Goal: Information Seeking & Learning: Learn about a topic

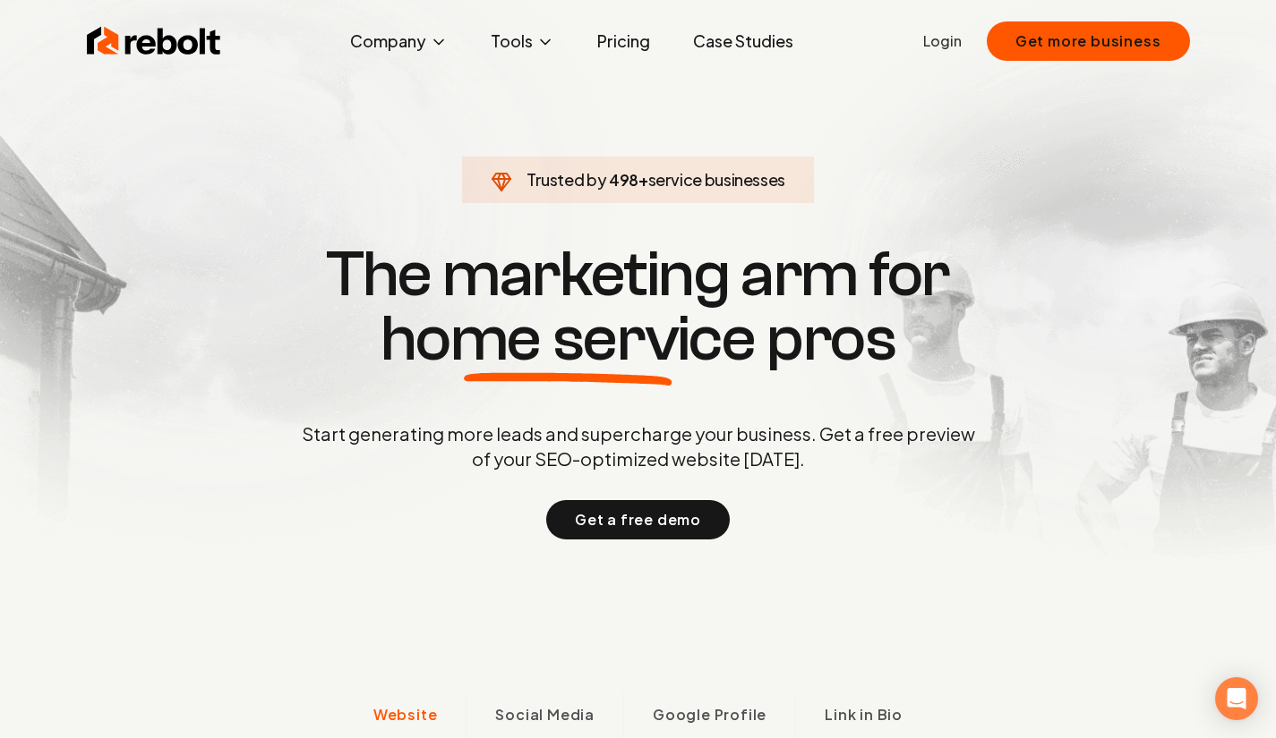
click at [359, 101] on span "About" at bounding box center [363, 104] width 43 height 21
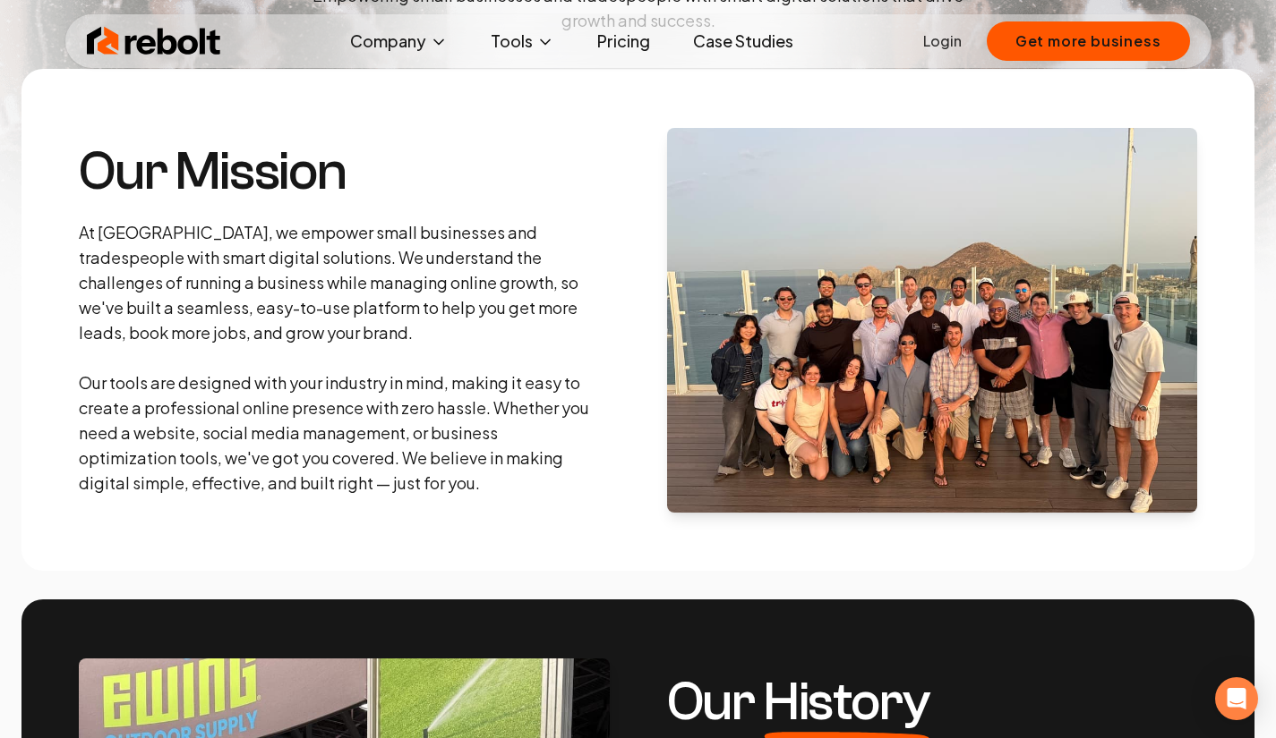
scroll to position [254, 0]
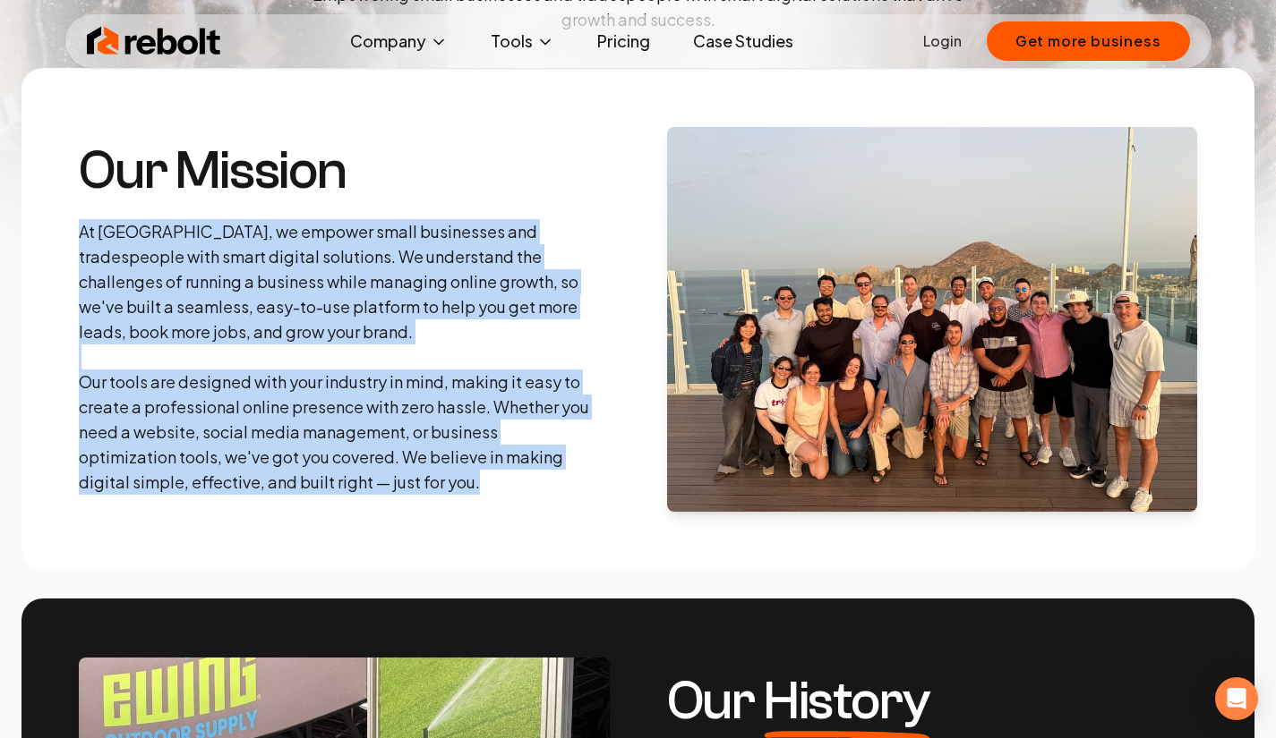
drag, startPoint x: 76, startPoint y: 228, endPoint x: 508, endPoint y: 494, distance: 506.8
click at [508, 494] on section "Our Mission At Rebolt, we empower small businesses and tradespeople with smart …" at bounding box center [637, 319] width 1233 height 502
copy p "At [GEOGRAPHIC_DATA], we empower small businesses and tradespeople with smart d…"
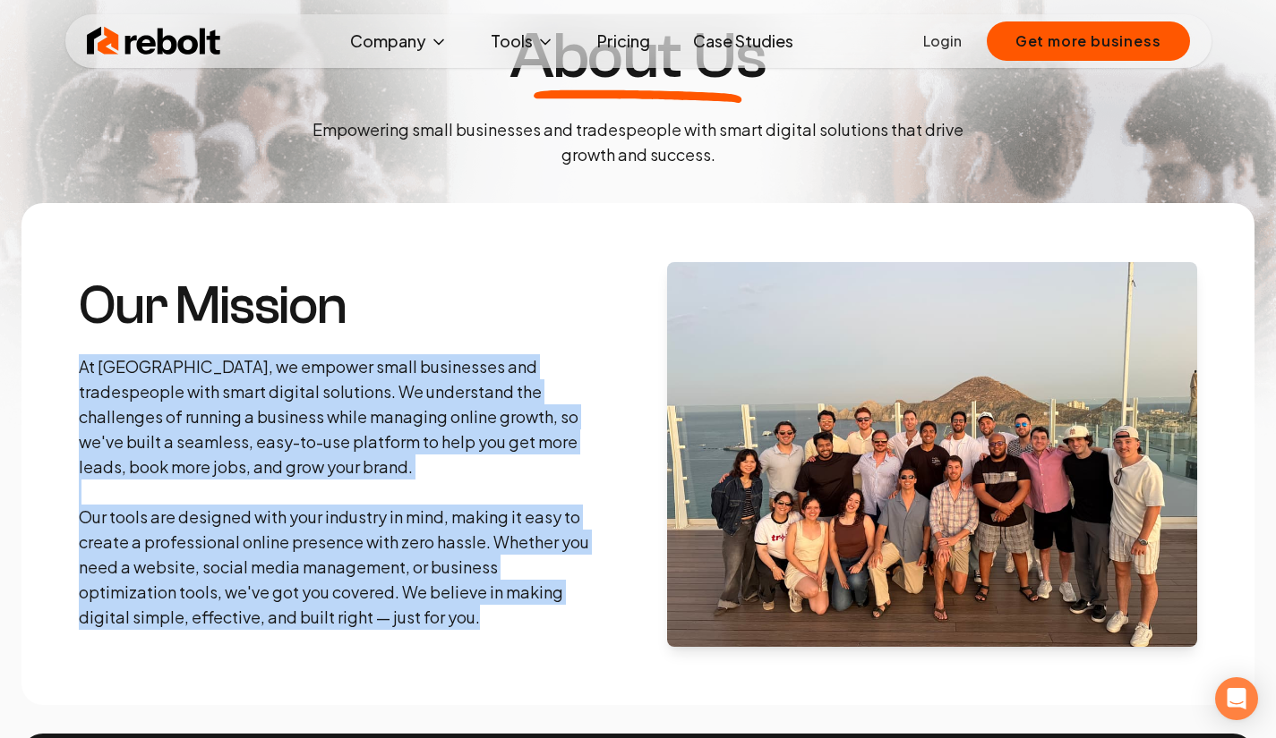
scroll to position [120, 0]
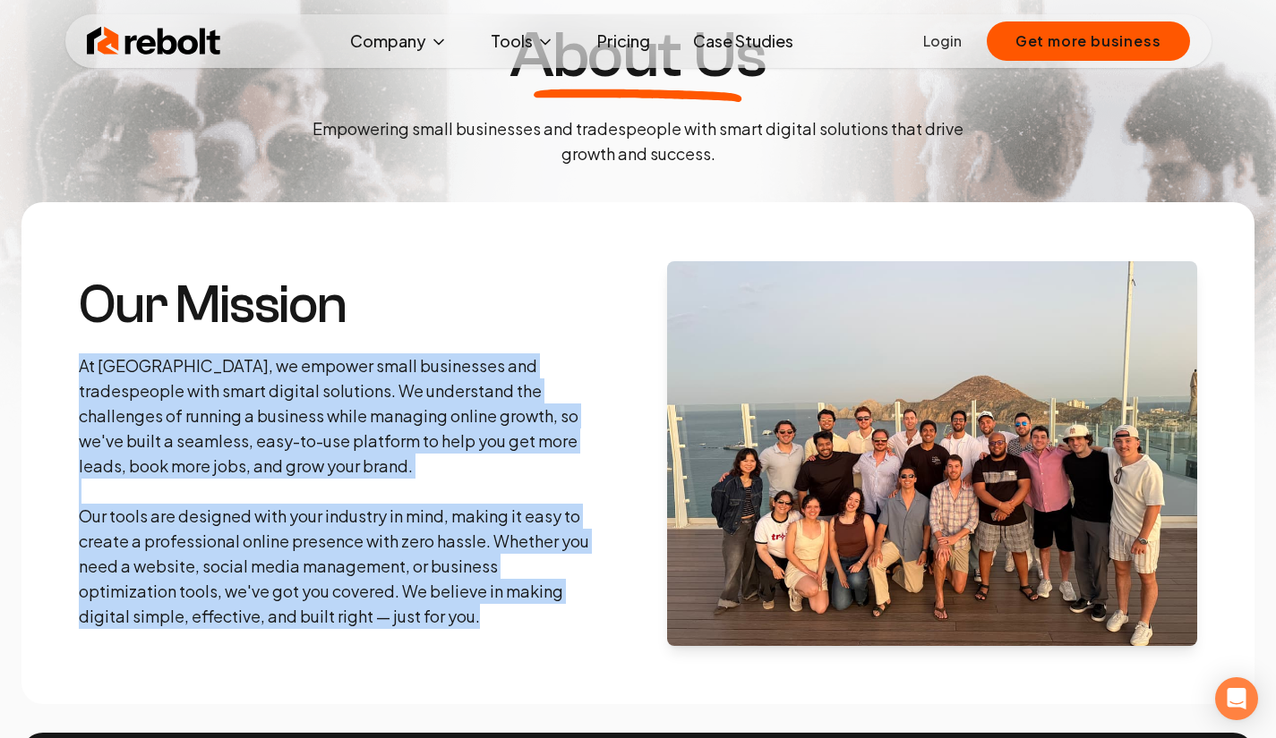
copy p "At [GEOGRAPHIC_DATA], we empower small businesses and tradespeople with smart d…"
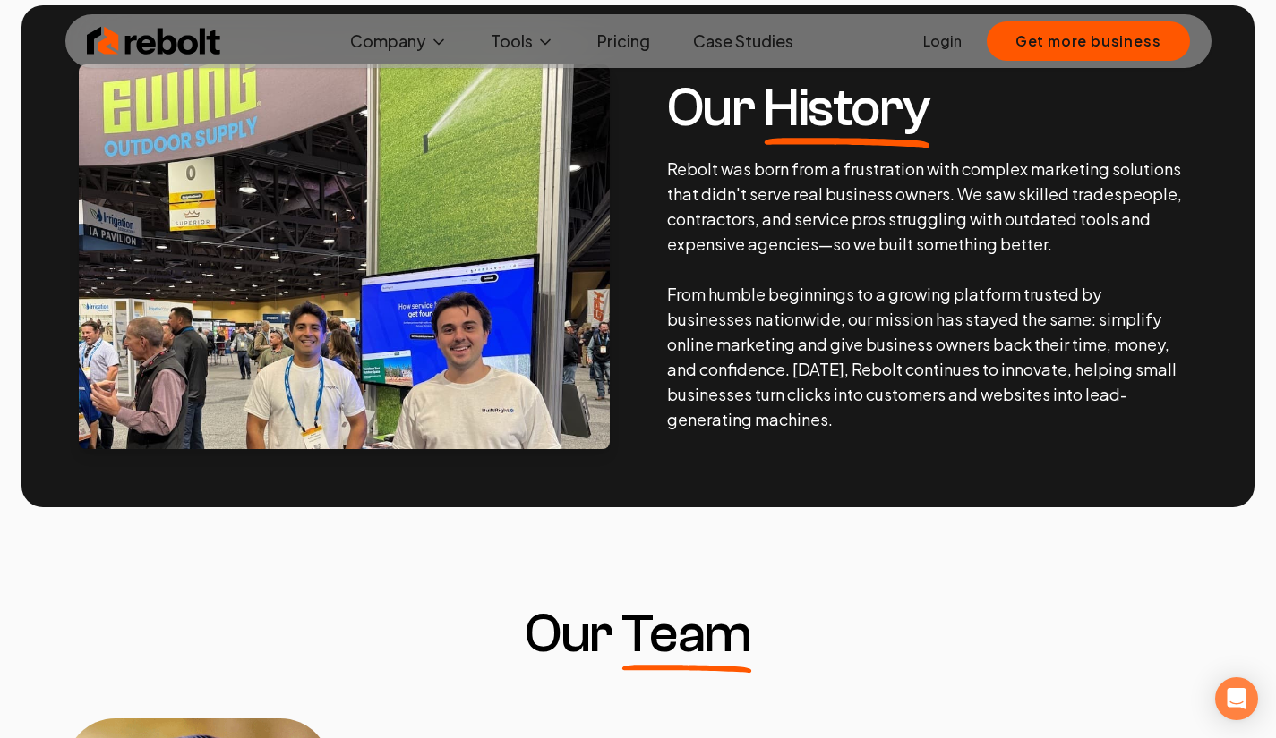
scroll to position [877, 0]
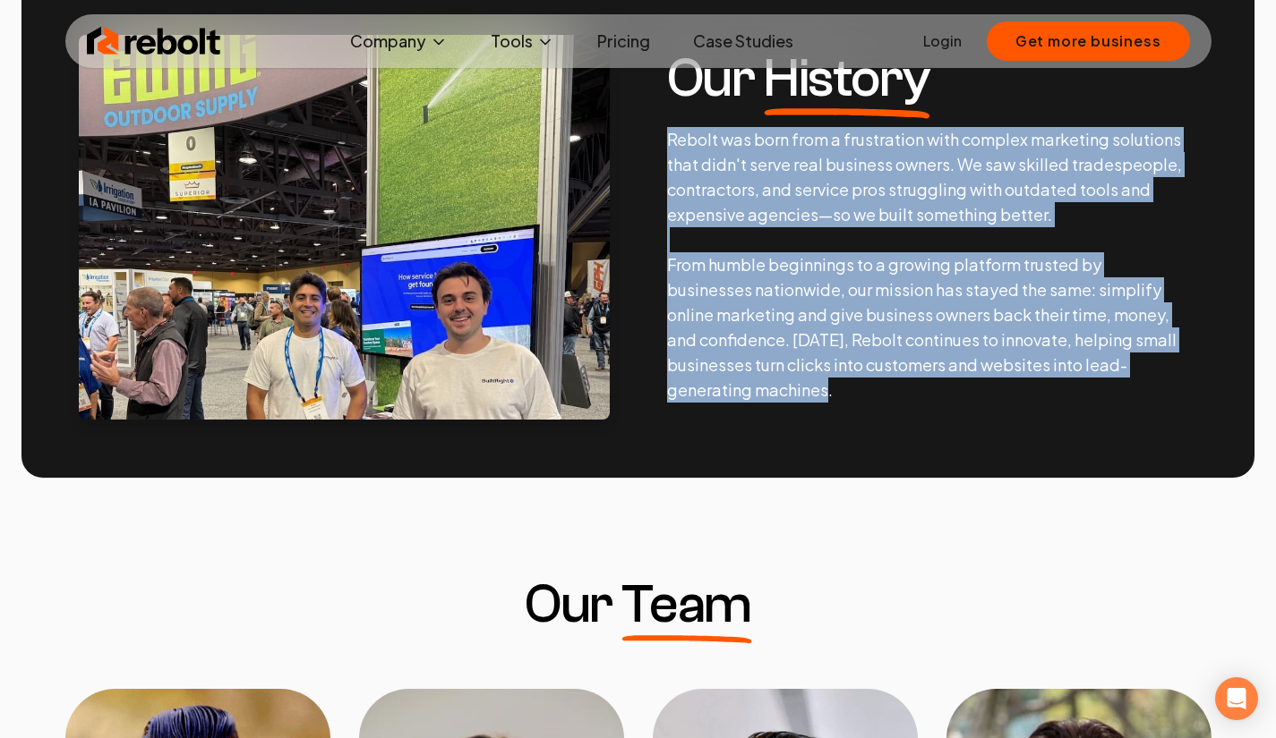
drag, startPoint x: 703, startPoint y: 169, endPoint x: 853, endPoint y: 390, distance: 267.4
click at [853, 390] on p "Rebolt was born from a frustration with complex marketing solutions that didn't…" at bounding box center [925, 265] width 516 height 276
copy p "Rebolt was born from a frustration with complex marketing solutions that didn't…"
click at [525, 40] on button "Tools" at bounding box center [522, 41] width 92 height 36
click at [356, 149] on span "Blog" at bounding box center [358, 147] width 33 height 21
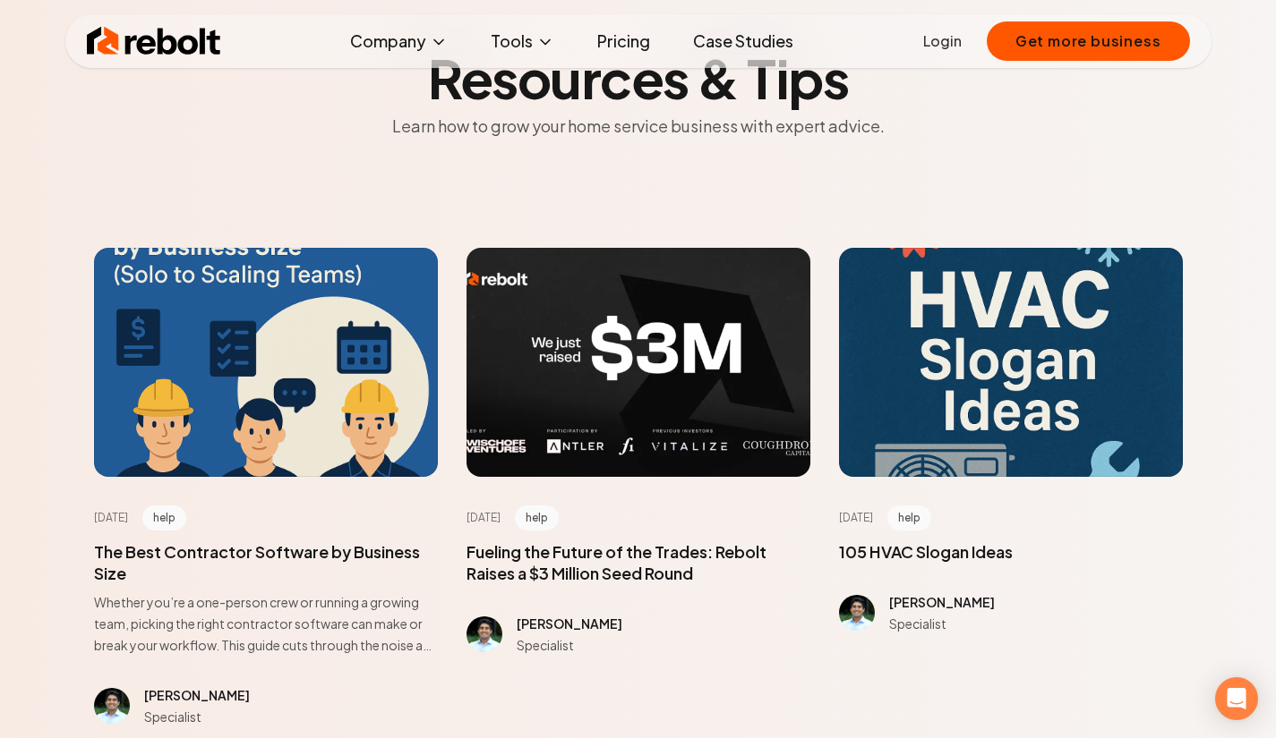
scroll to position [115, 0]
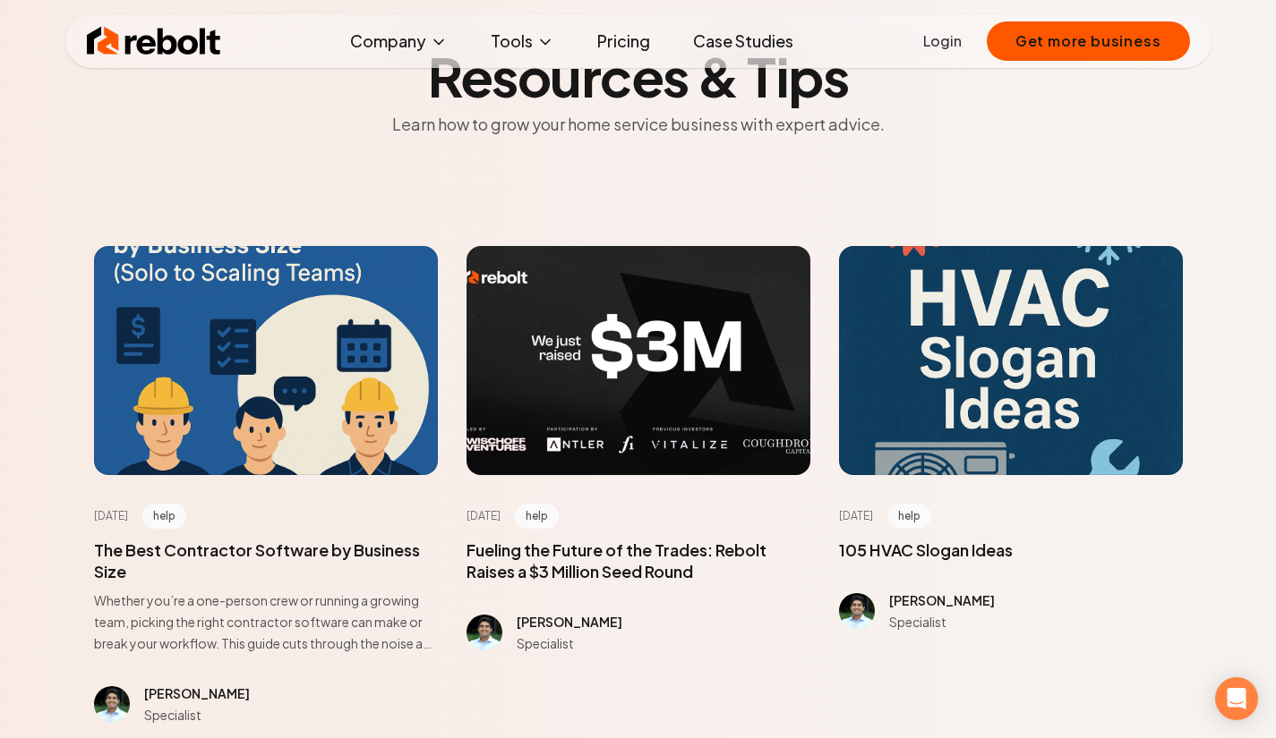
click at [564, 562] on span at bounding box center [638, 561] width 344 height 43
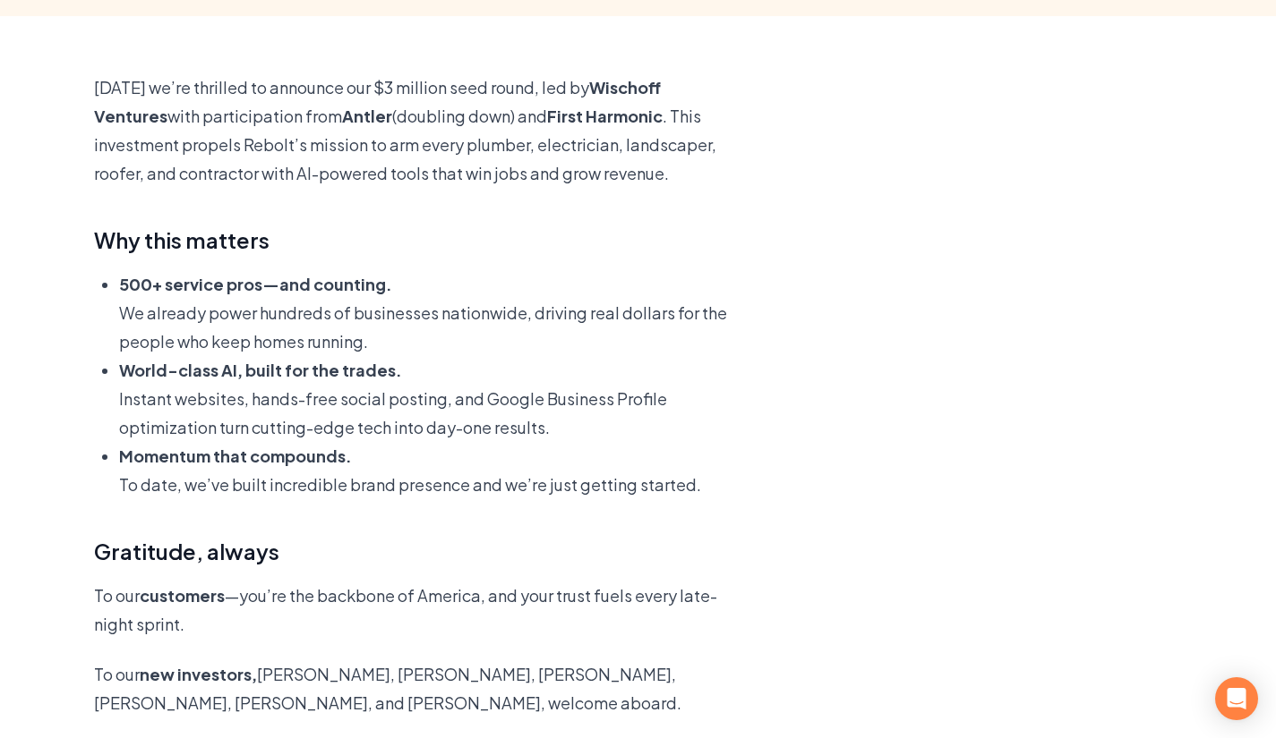
scroll to position [515, 0]
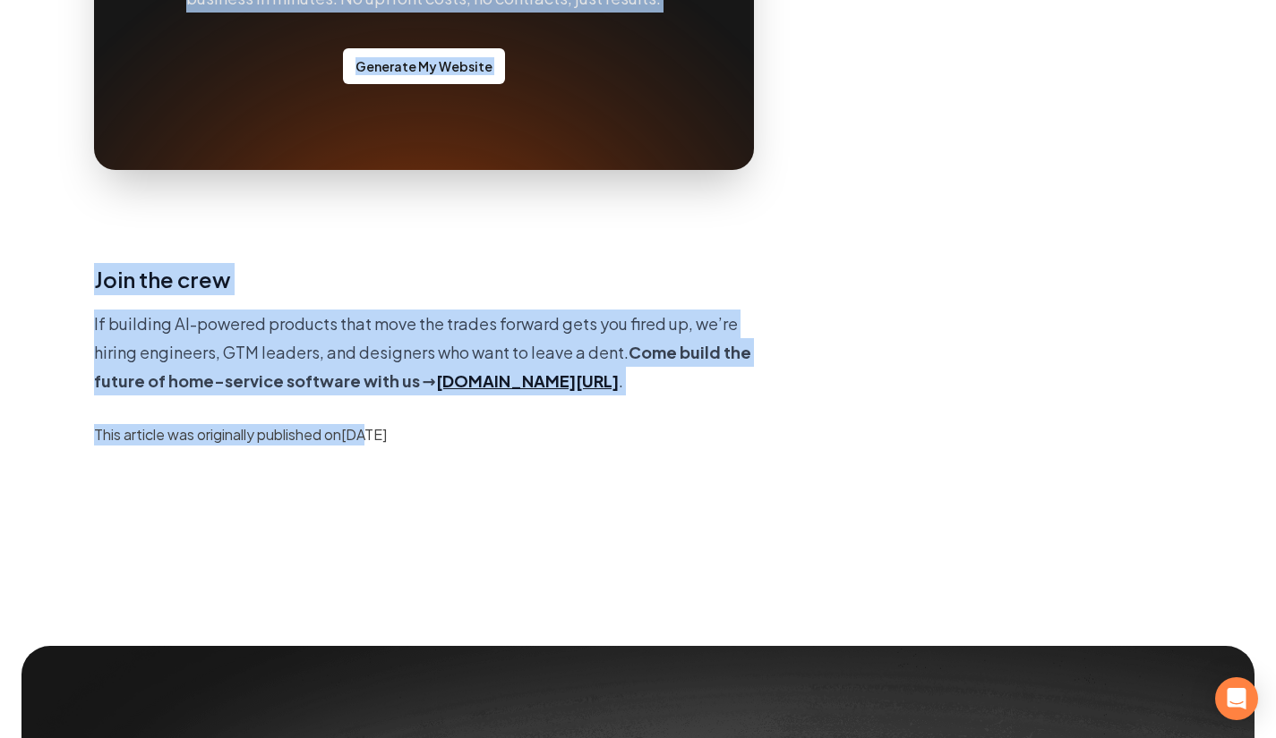
drag, startPoint x: 95, startPoint y: 83, endPoint x: 374, endPoint y: 516, distance: 514.7
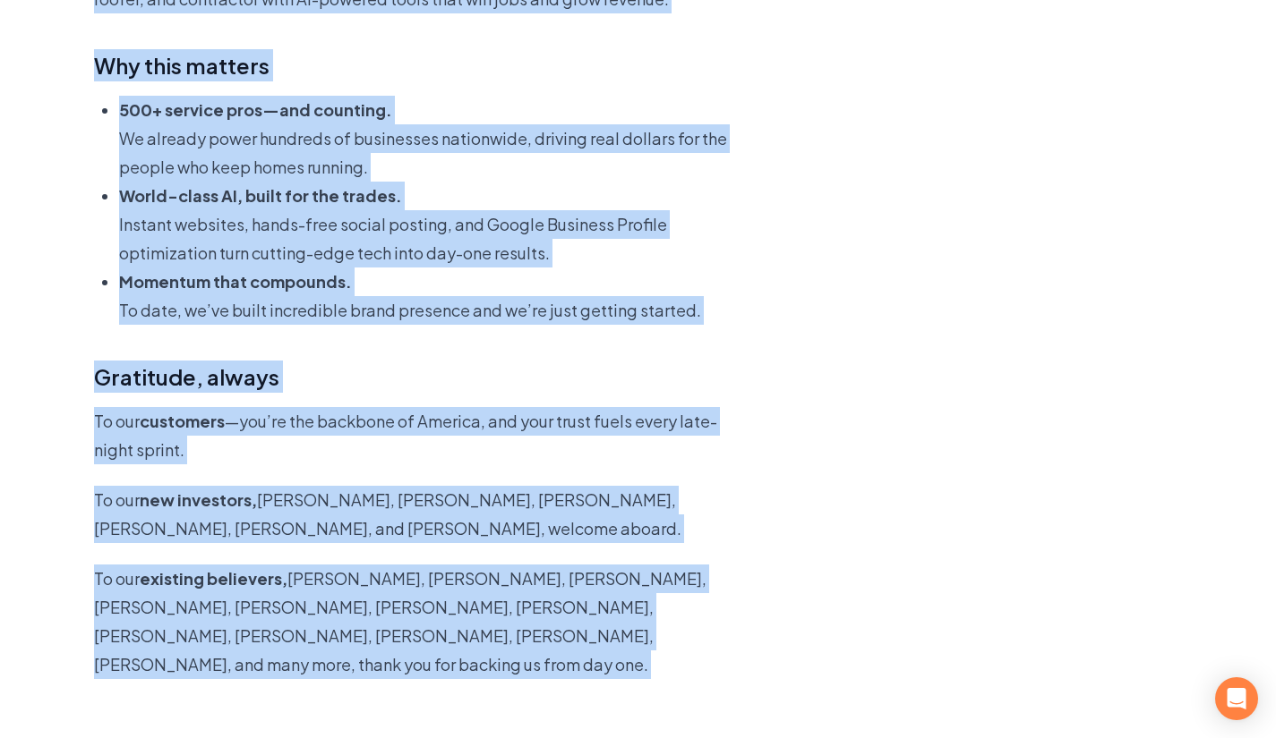
scroll to position [687, 0]
click at [523, 482] on div "[DATE] we’re thrilled to announce our $3 million seed round, led by [PERSON_NAM…" at bounding box center [424, 699] width 660 height 1598
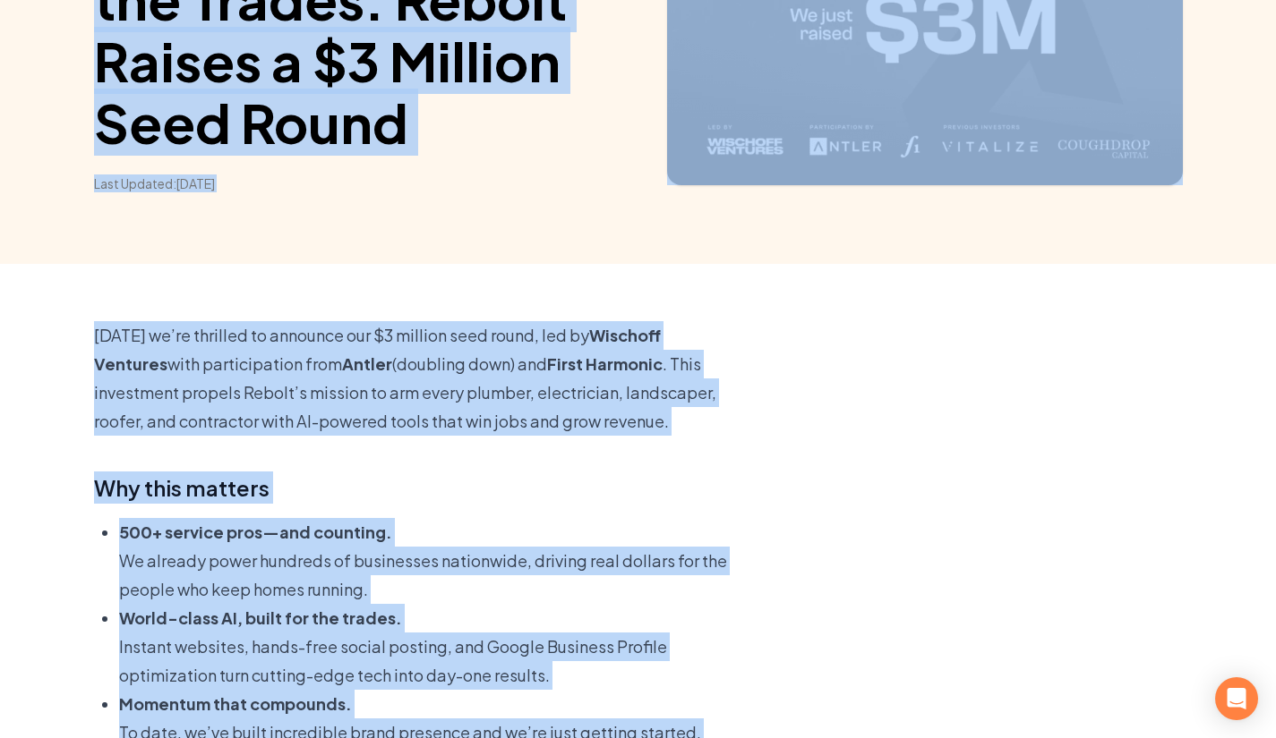
scroll to position [264, 0]
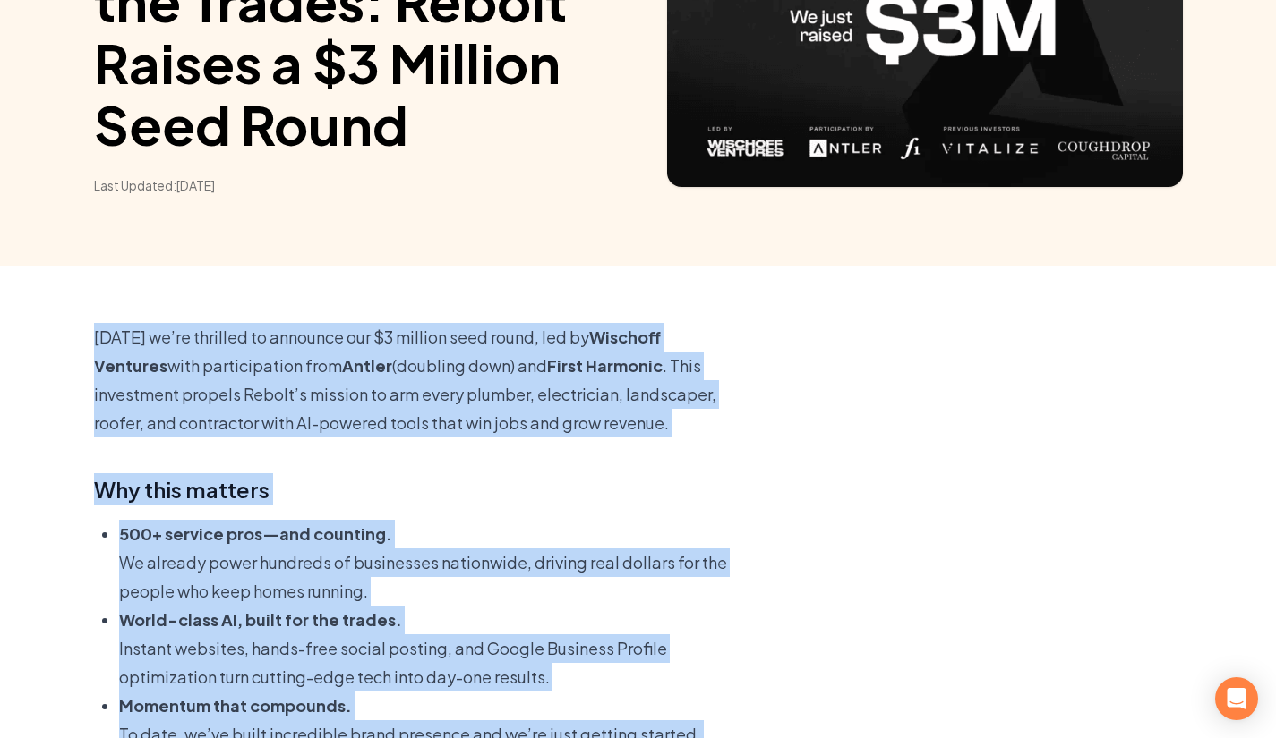
drag, startPoint x: 725, startPoint y: 607, endPoint x: 41, endPoint y: 337, distance: 735.1
click at [41, 337] on div "Rebolt Company About Blog Jobs Tools Google Review QR Code Generator Google Bus…" at bounding box center [638, 105] width 1276 height 738
copy div "Lorem ip’do sitametc ad elitsedd eiu $5 tempori utla etdol, mag al Enimadmi Ven…"
click at [467, 423] on p "[DATE] we’re thrilled to announce our $3 million seed round, led by [PERSON_NAM…" at bounding box center [424, 380] width 660 height 115
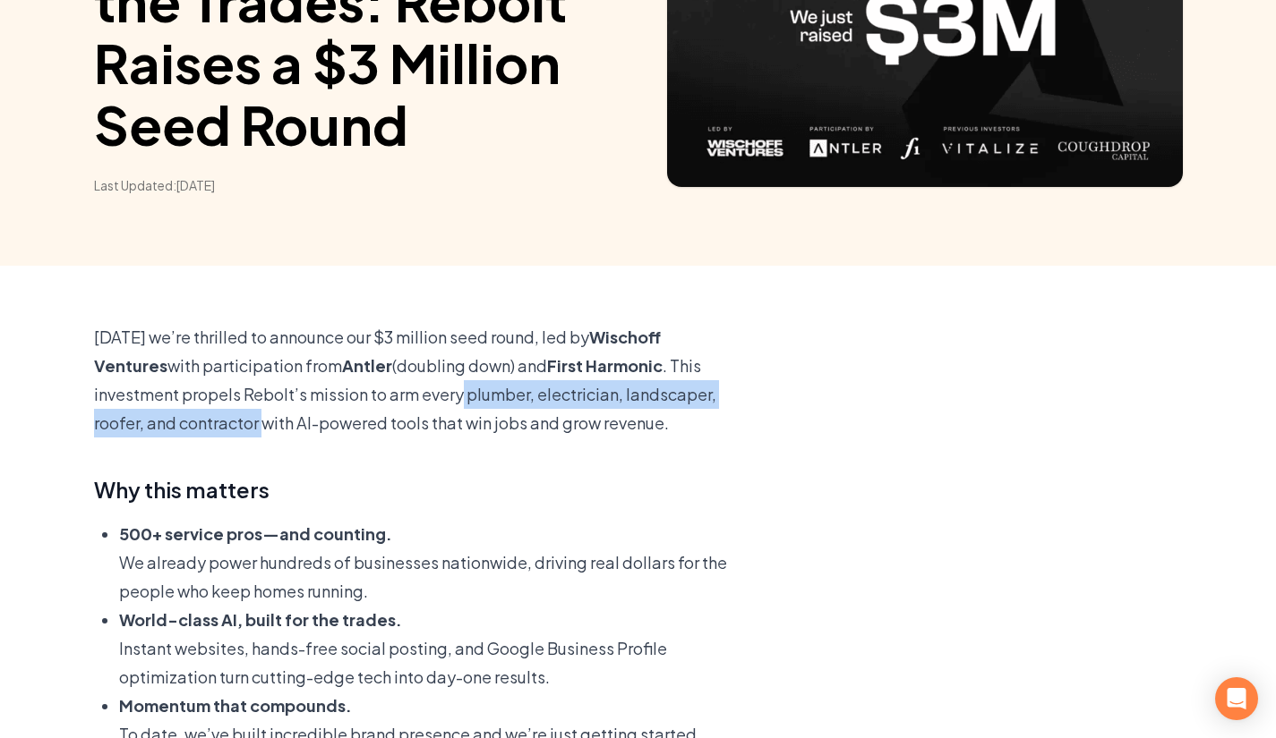
drag, startPoint x: 377, startPoint y: 397, endPoint x: 173, endPoint y: 426, distance: 206.2
click at [173, 426] on p "[DATE] we’re thrilled to announce our $3 million seed round, led by [PERSON_NAM…" at bounding box center [424, 380] width 660 height 115
copy p "plumber, electrician, landscaper, roofer, and contracto"
